Goal: Transaction & Acquisition: Purchase product/service

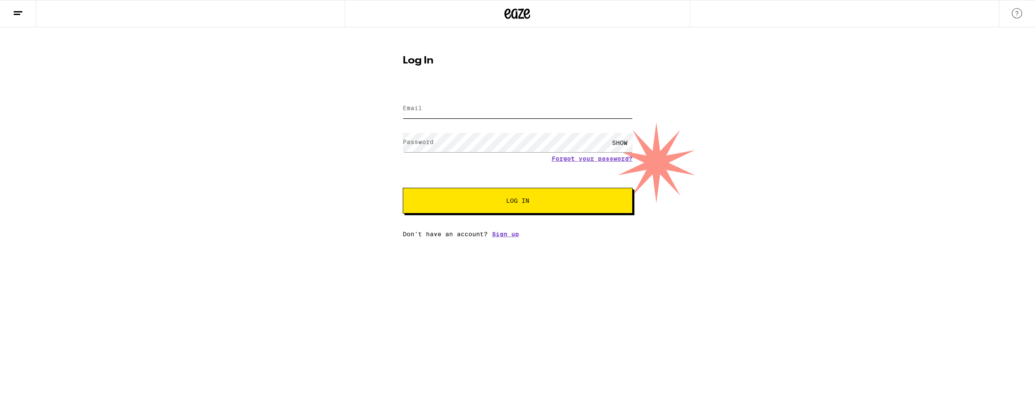
type input "[EMAIL_ADDRESS][DOMAIN_NAME]"
click at [508, 204] on span "Log In" at bounding box center [517, 201] width 23 height 6
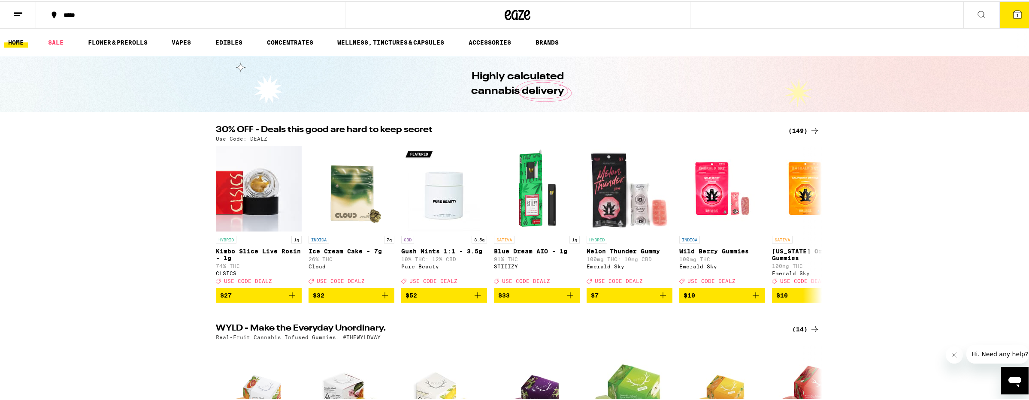
click at [804, 130] on div "(149)" at bounding box center [804, 129] width 32 height 10
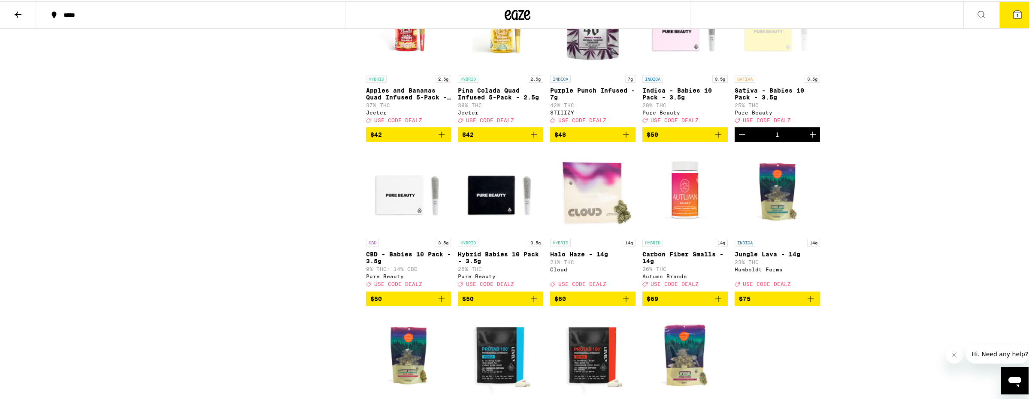
scroll to position [4614, 0]
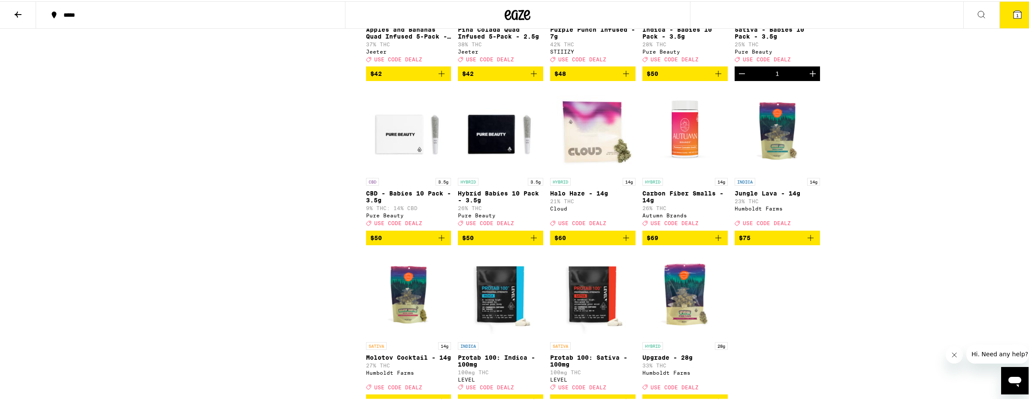
click at [528, 78] on icon "Add to bag" at bounding box center [533, 72] width 10 height 10
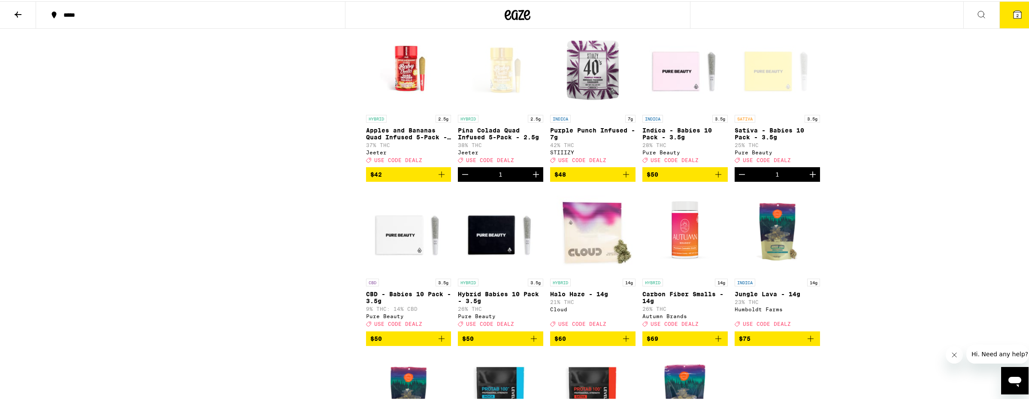
scroll to position [4517, 0]
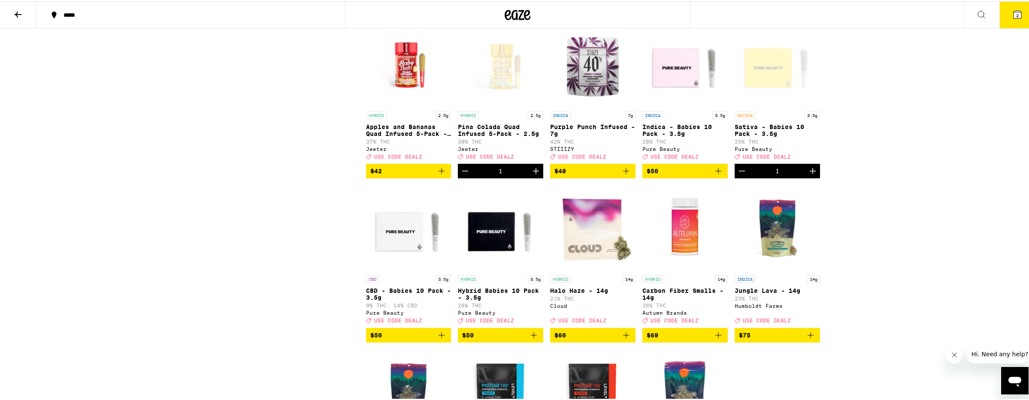
click at [438, 175] on icon "Add to bag" at bounding box center [441, 170] width 10 height 10
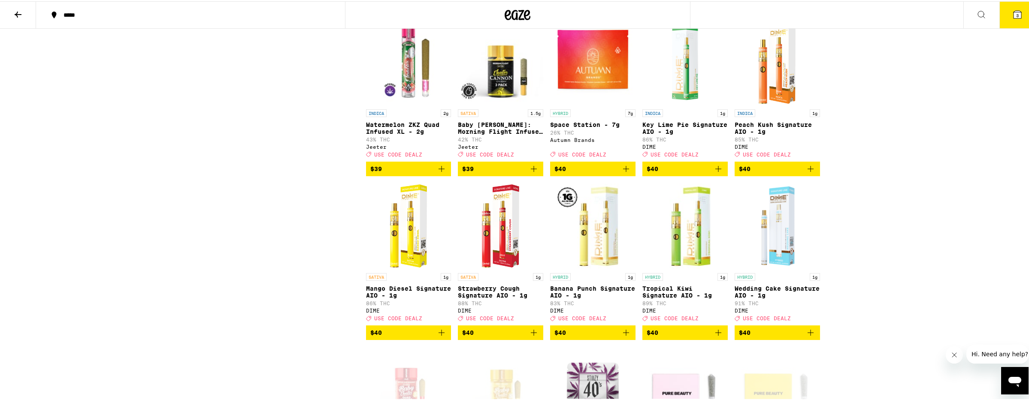
scroll to position [4033, 0]
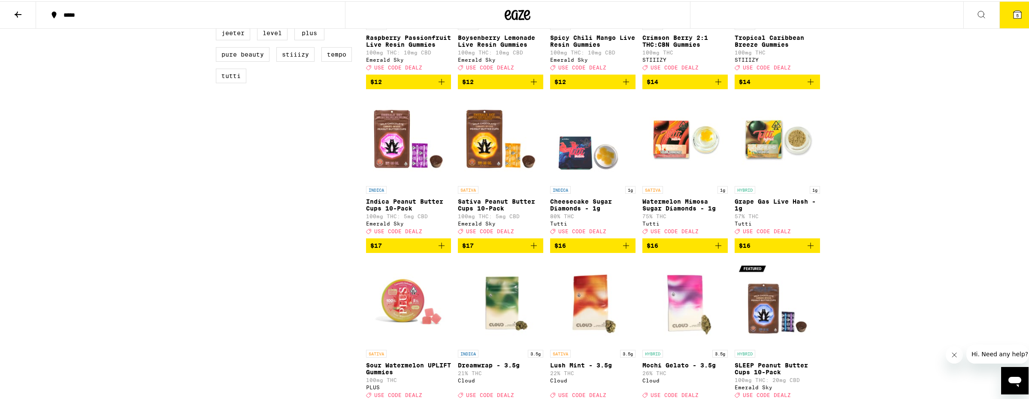
scroll to position [663, 0]
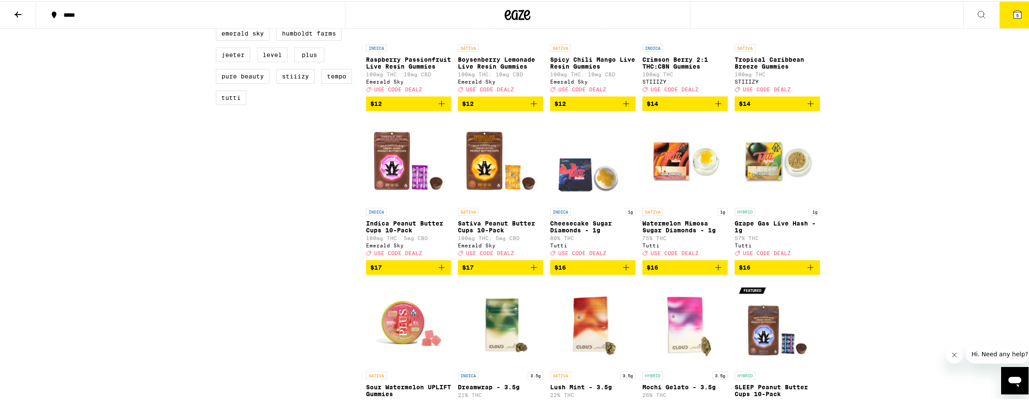
click at [808, 272] on icon "Add to bag" at bounding box center [810, 266] width 10 height 10
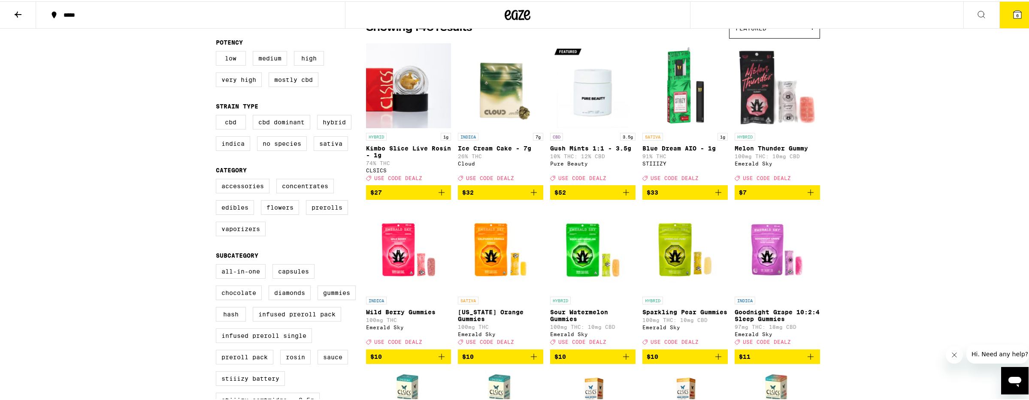
scroll to position [84, 0]
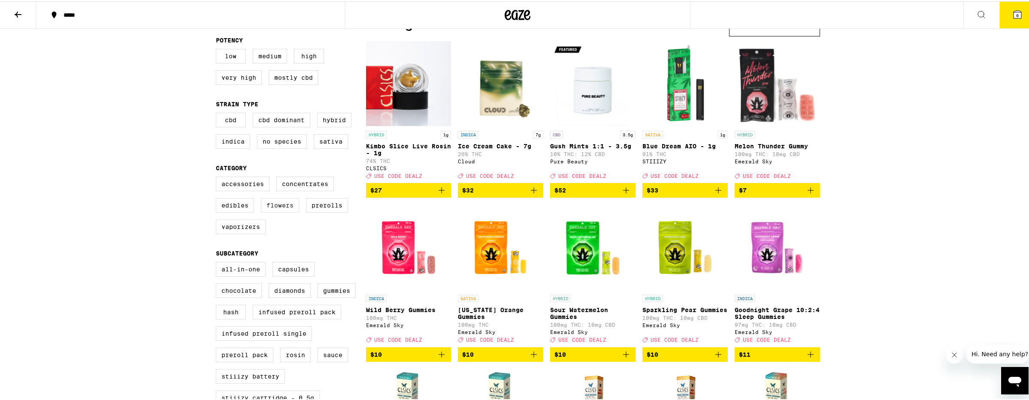
click at [287, 211] on label "Flowers" at bounding box center [280, 204] width 38 height 15
click at [218, 177] on input "Flowers" at bounding box center [217, 177] width 0 height 0
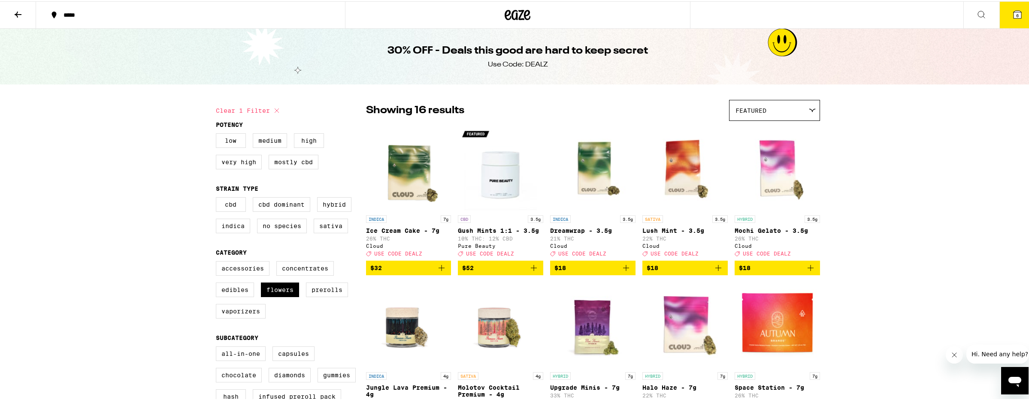
click at [765, 109] on div "Featured" at bounding box center [774, 109] width 90 height 20
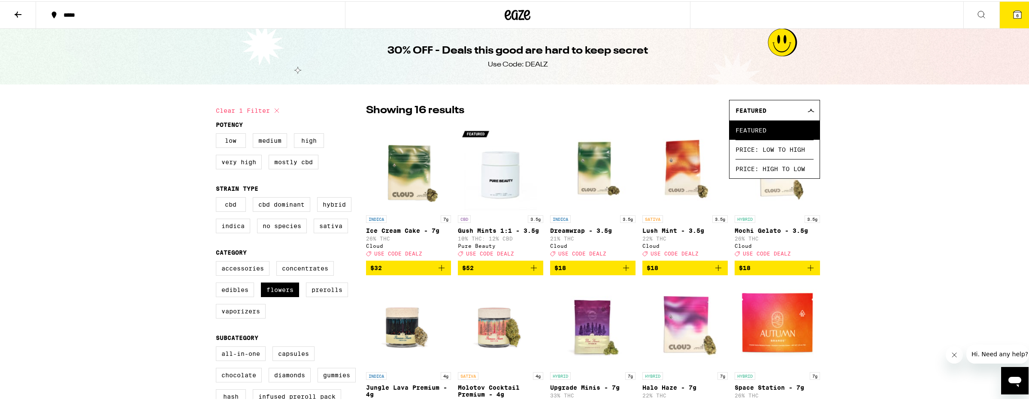
click at [754, 101] on div "Featured" at bounding box center [774, 109] width 90 height 20
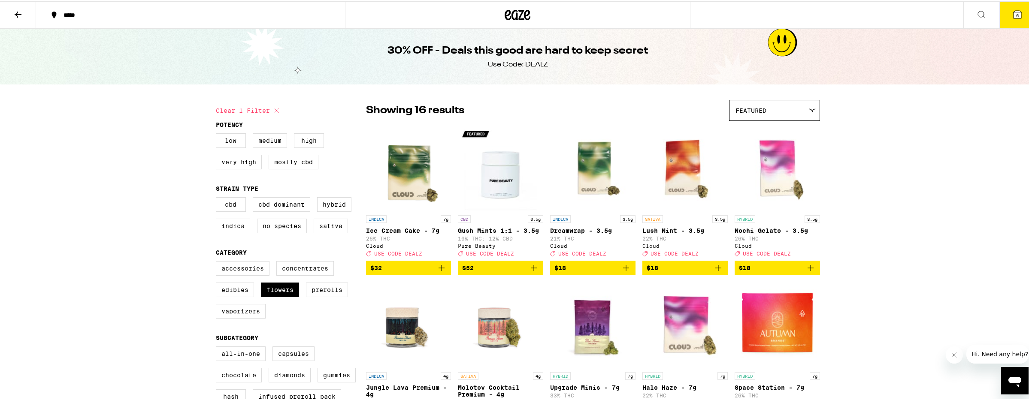
click at [274, 108] on icon at bounding box center [277, 109] width 10 height 10
checkbox input "false"
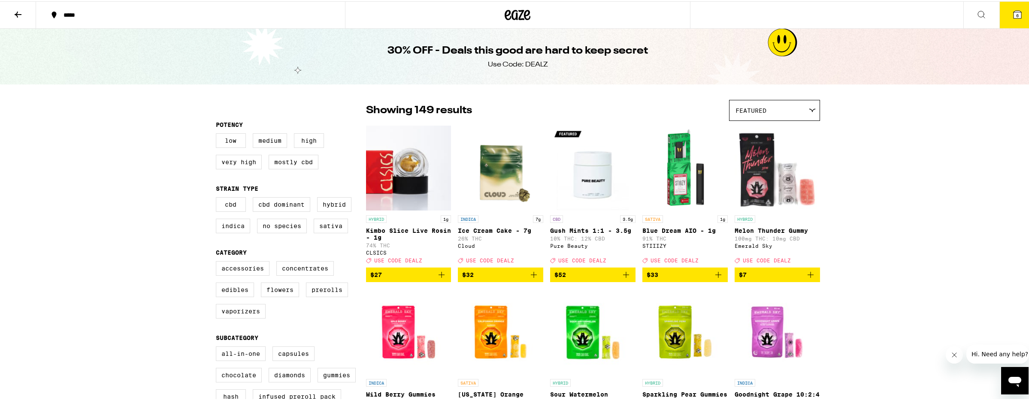
click at [21, 18] on button at bounding box center [18, 13] width 36 height 27
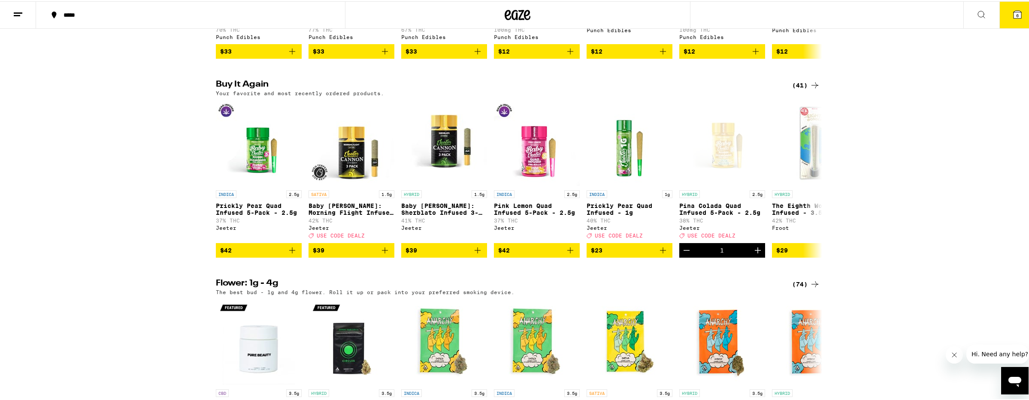
scroll to position [796, 0]
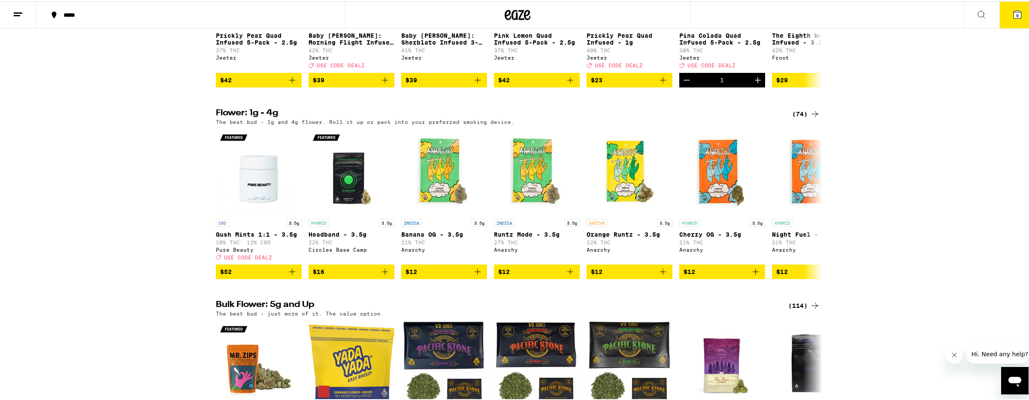
click at [809, 118] on icon at bounding box center [814, 113] width 10 height 10
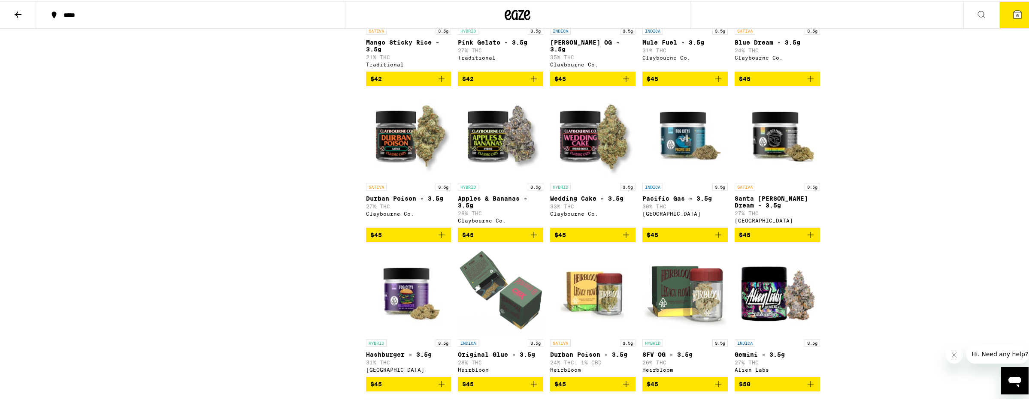
scroll to position [1367, 0]
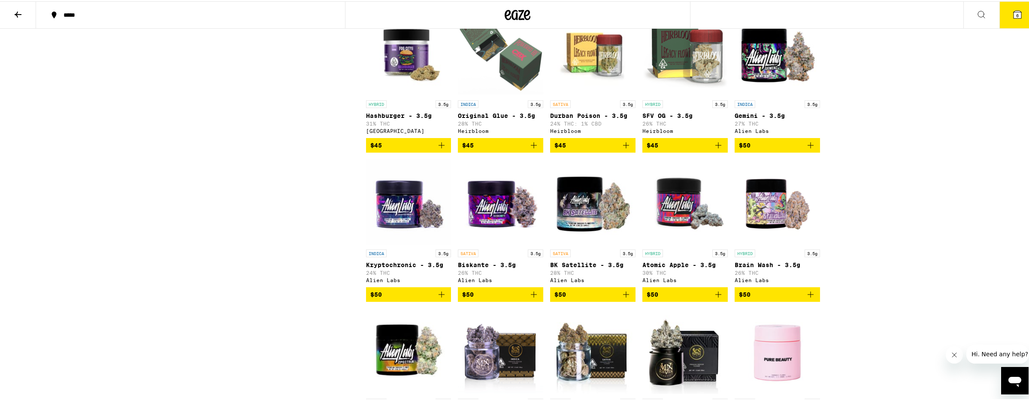
click at [528, 149] on icon "Add to bag" at bounding box center [533, 144] width 10 height 10
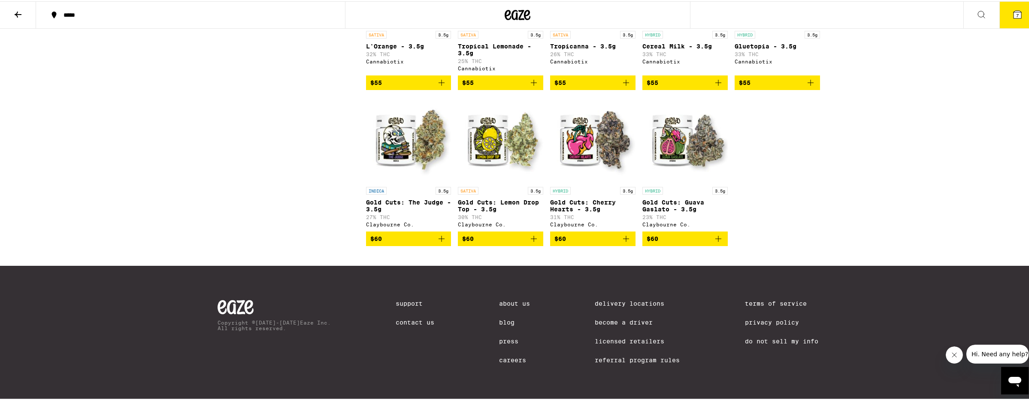
scroll to position [2233, 0]
click at [1018, 14] on button "7" at bounding box center [1017, 13] width 36 height 27
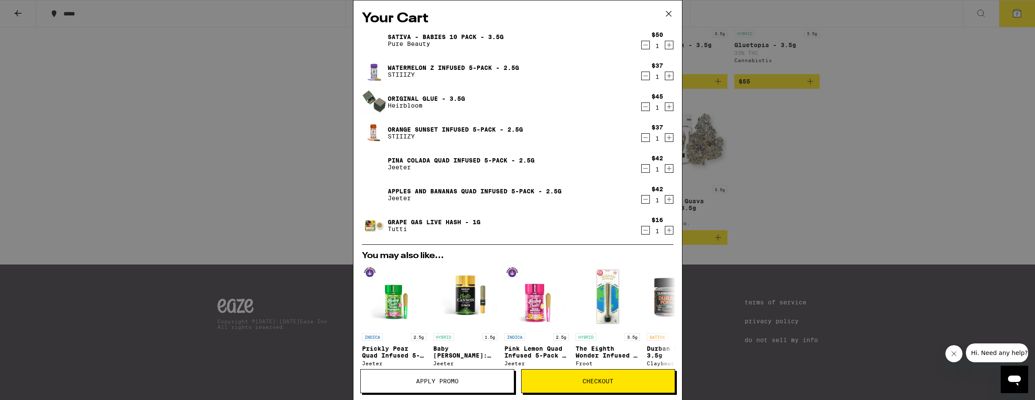
click at [642, 44] on icon "Decrement" at bounding box center [646, 45] width 8 height 10
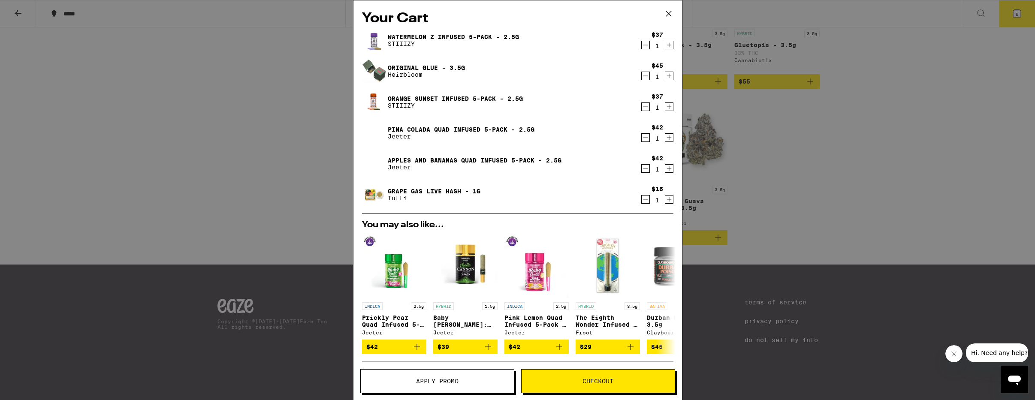
click at [434, 374] on button "Apply Promo" at bounding box center [437, 381] width 154 height 24
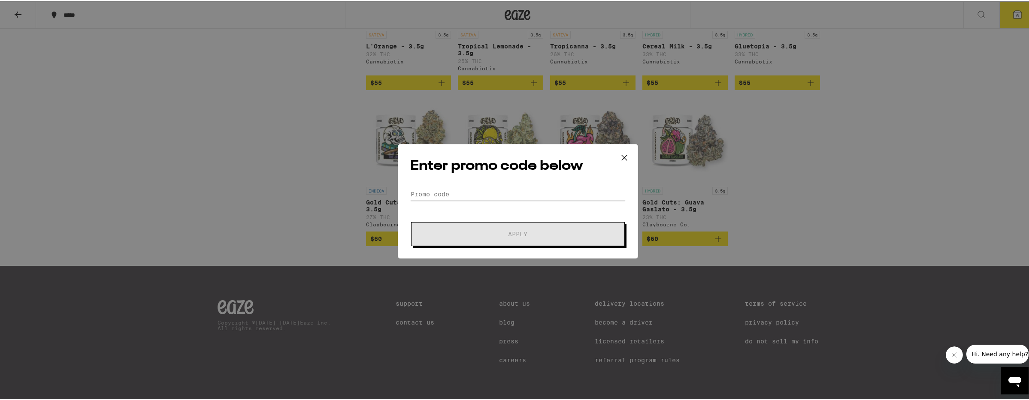
click at [476, 191] on input "Promo Code" at bounding box center [517, 193] width 215 height 13
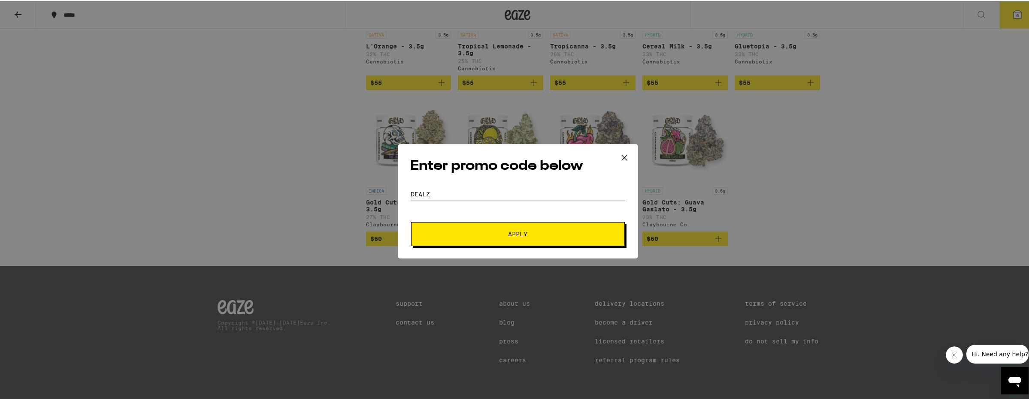
type input "dealz"
click at [411, 221] on button "Apply" at bounding box center [518, 233] width 214 height 24
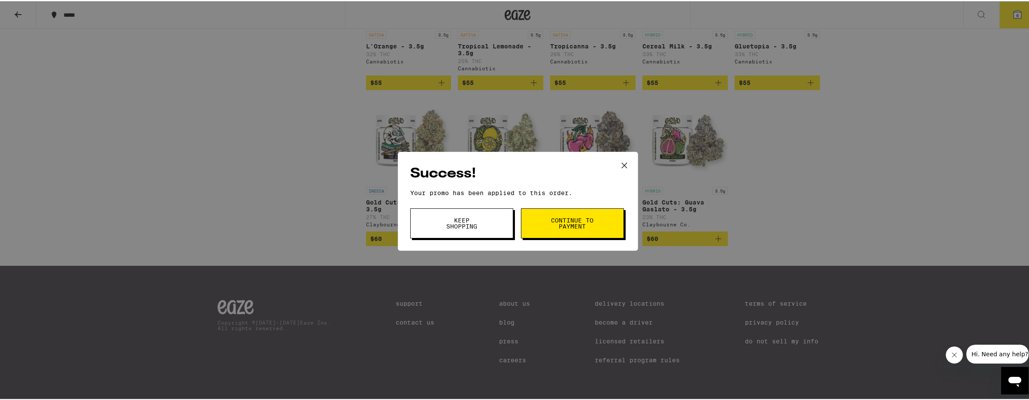
click at [546, 229] on button "Continue to payment" at bounding box center [572, 222] width 103 height 30
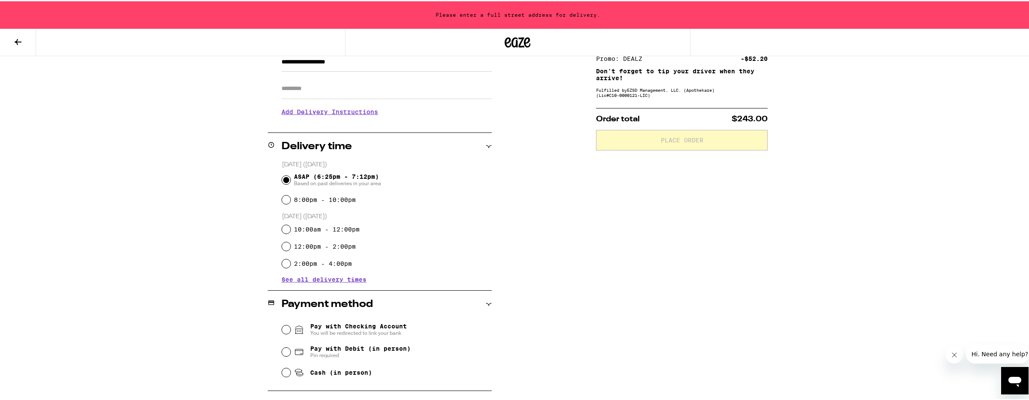
scroll to position [338, 0]
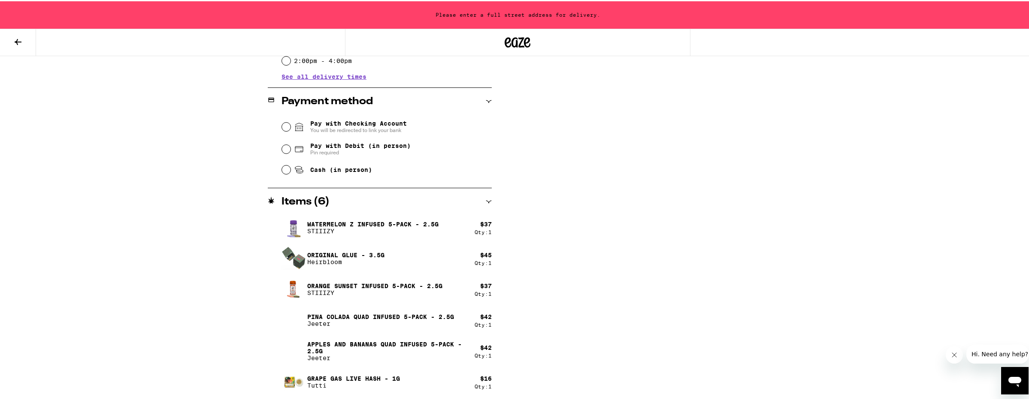
click at [333, 151] on span "Pin required" at bounding box center [360, 151] width 100 height 7
click at [290, 151] on input "Pay with Debit (in person) Pin required" at bounding box center [286, 148] width 9 height 9
radio input "true"
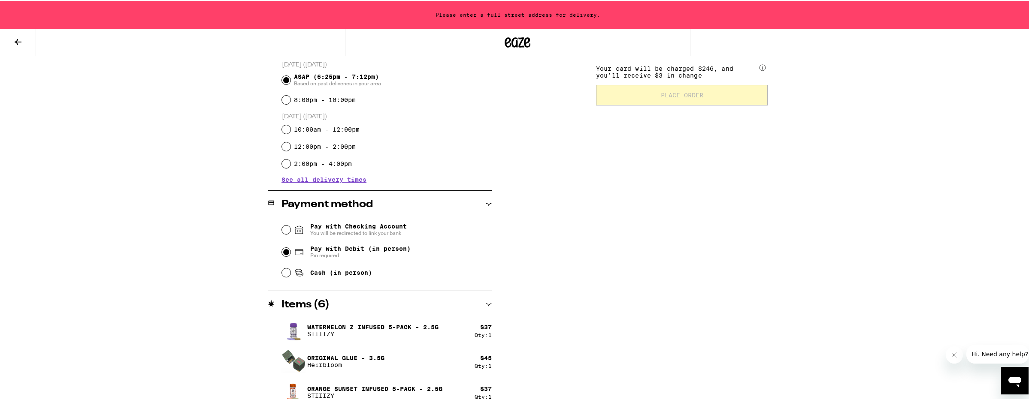
scroll to position [0, 0]
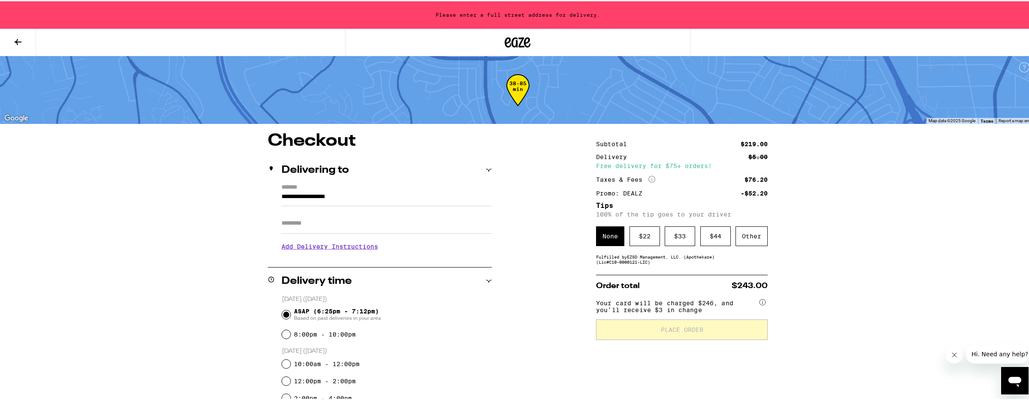
click at [323, 223] on input "Apt/Suite" at bounding box center [386, 222] width 210 height 21
click at [273, 191] on div "**********" at bounding box center [380, 220] width 224 height 74
click at [277, 199] on div "**********" at bounding box center [380, 220] width 224 height 74
click at [281, 197] on input "**********" at bounding box center [386, 197] width 210 height 15
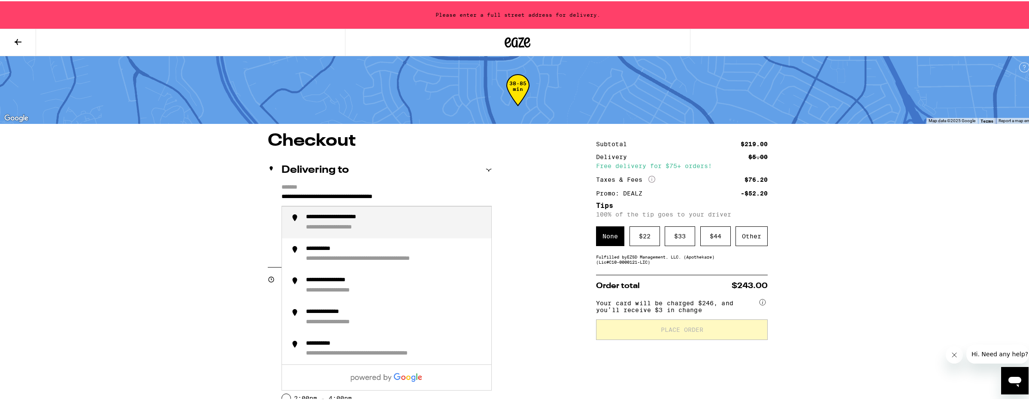
click at [419, 223] on div "**********" at bounding box center [395, 221] width 178 height 18
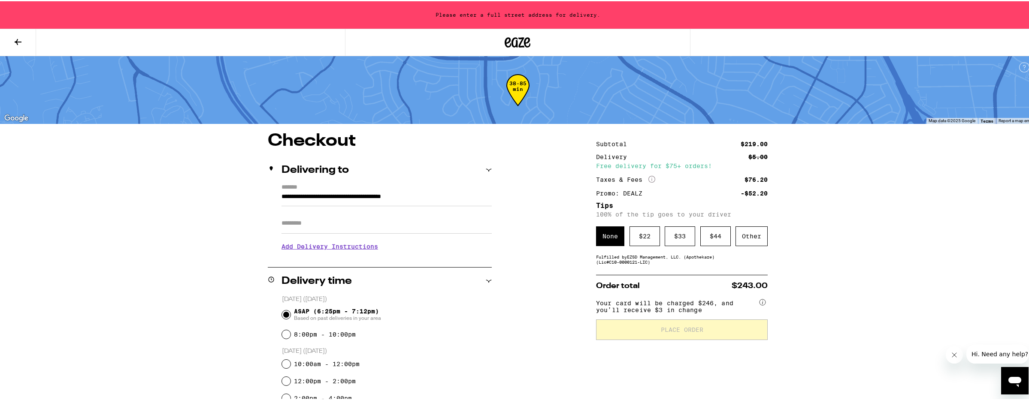
type input "**********"
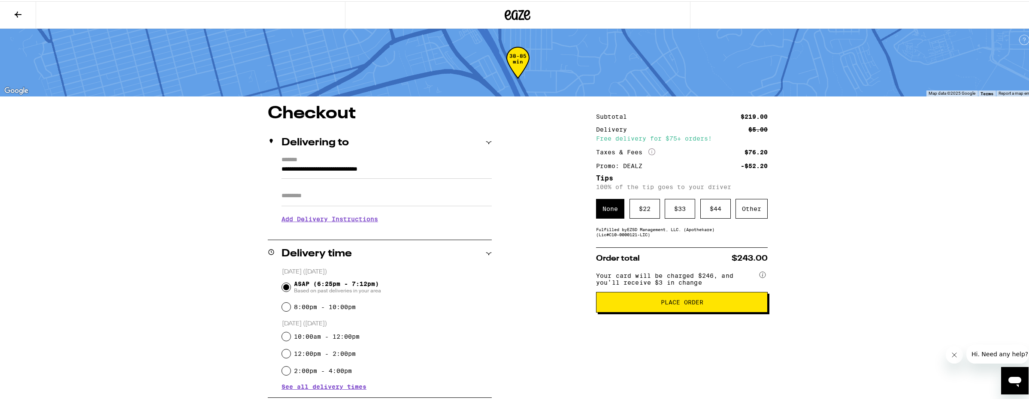
click at [666, 302] on span "Place Order" at bounding box center [682, 301] width 42 height 6
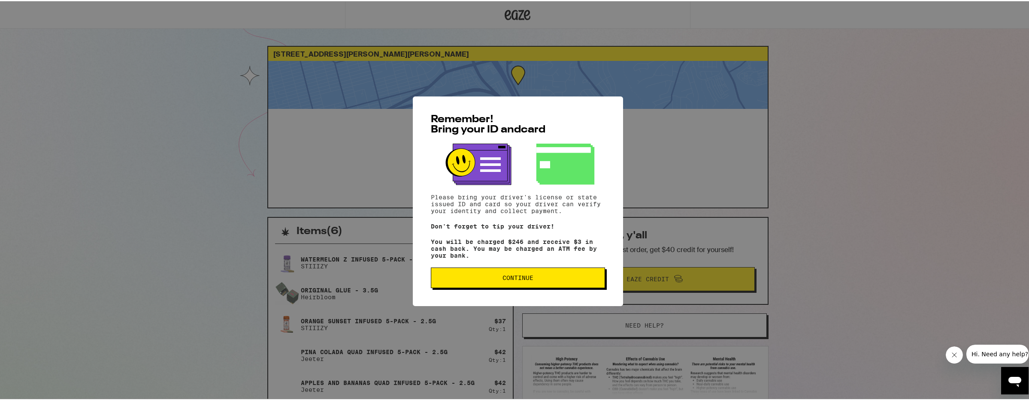
click at [544, 277] on span "Continue" at bounding box center [518, 277] width 160 height 6
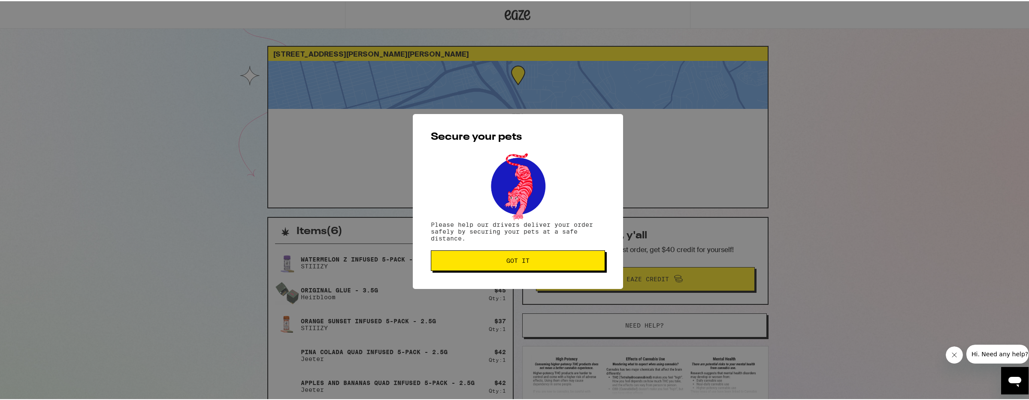
click at [540, 259] on span "Got it" at bounding box center [518, 259] width 160 height 6
